Goal: Information Seeking & Learning: Learn about a topic

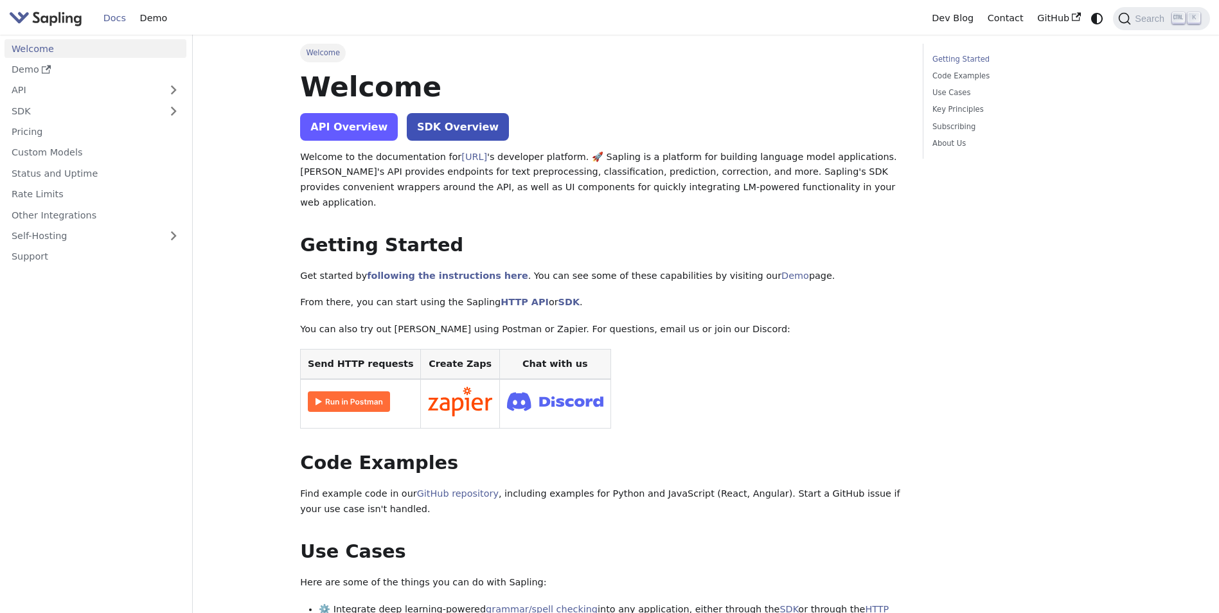
click at [366, 134] on link "API Overview" at bounding box center [349, 127] width 98 height 28
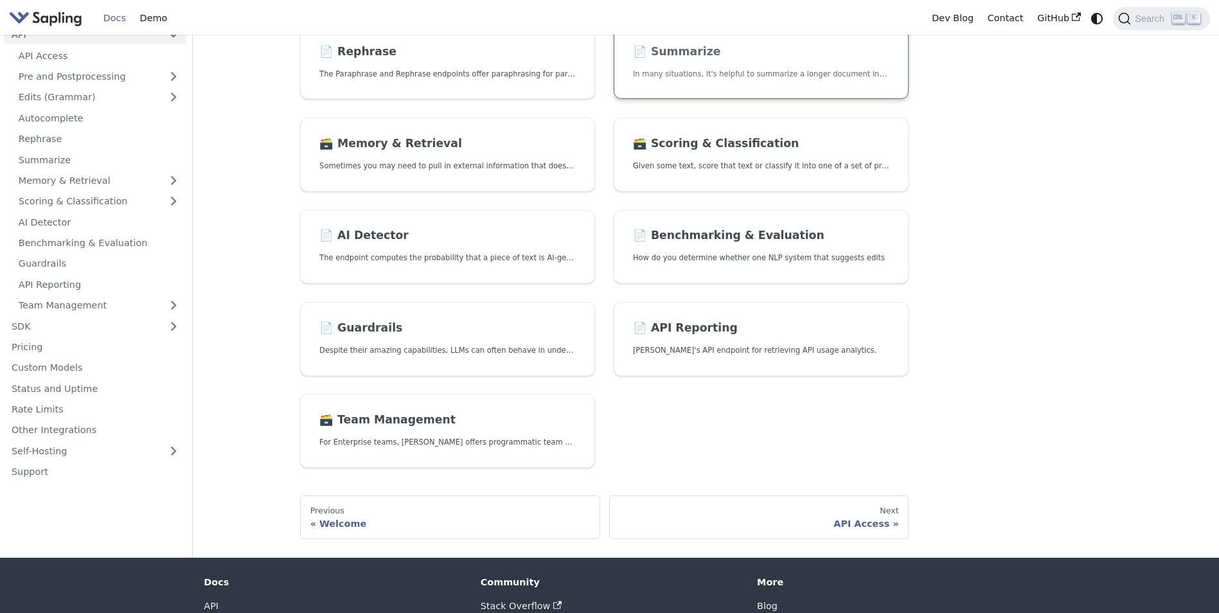
scroll to position [321, 0]
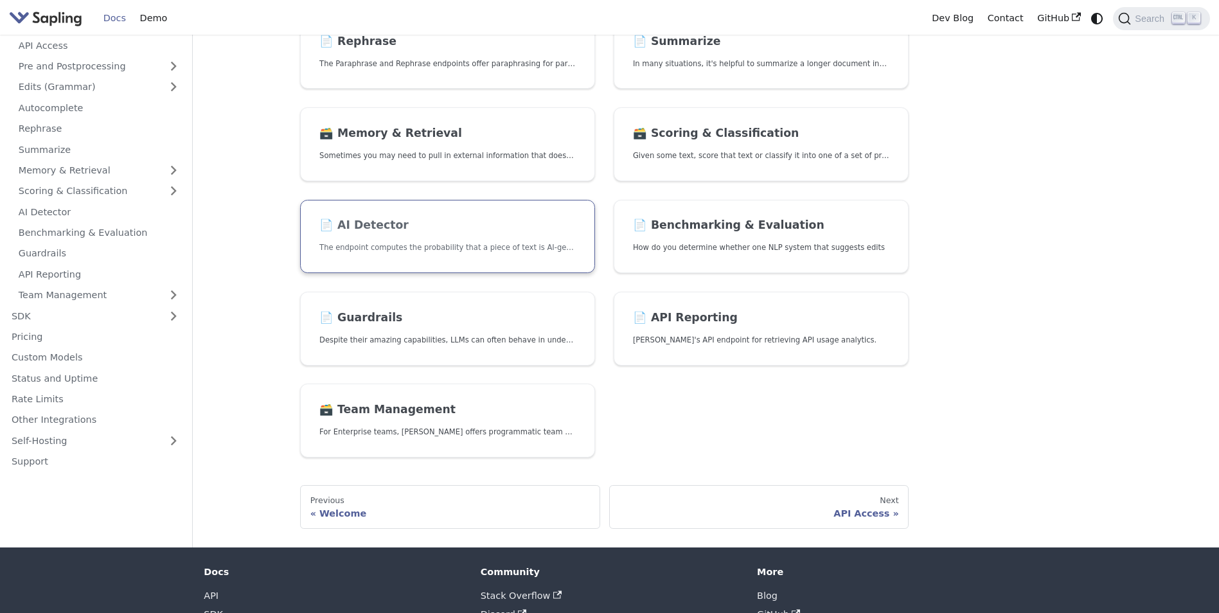
click at [465, 238] on link "📄️ AI Detector The endpoint computes the probability that a piece of text is AI…" at bounding box center [447, 237] width 295 height 74
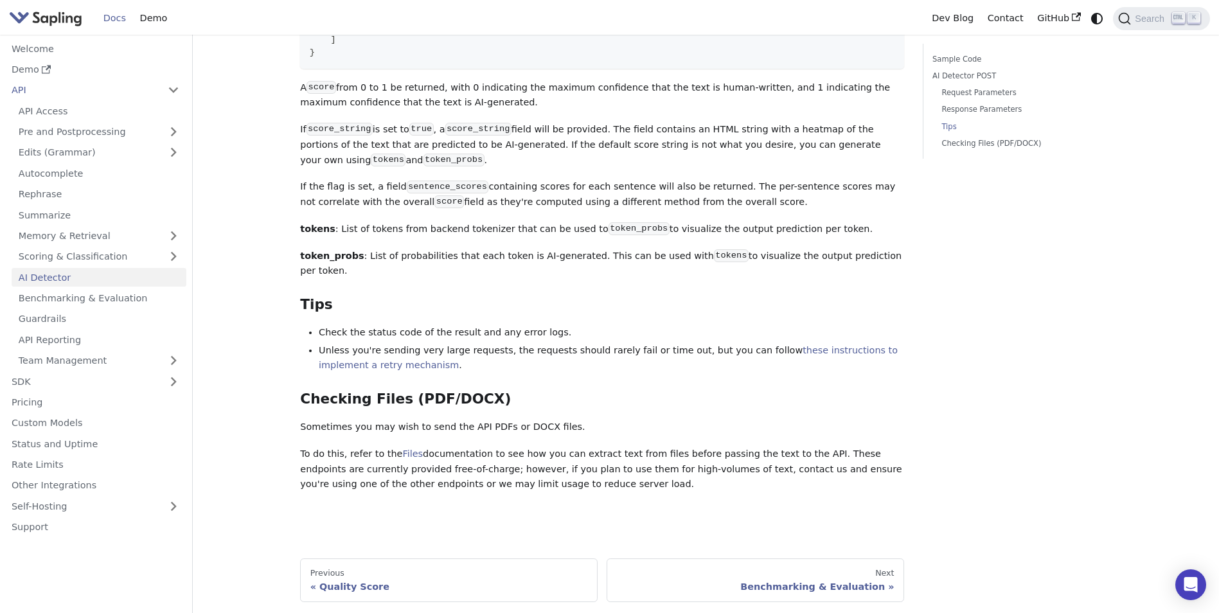
scroll to position [1574, 0]
